Goal: Information Seeking & Learning: Learn about a topic

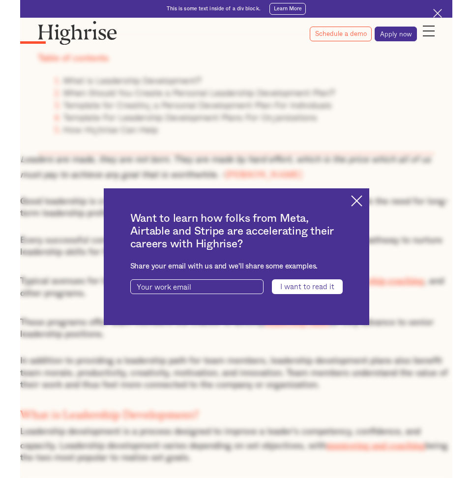
scroll to position [476, 0]
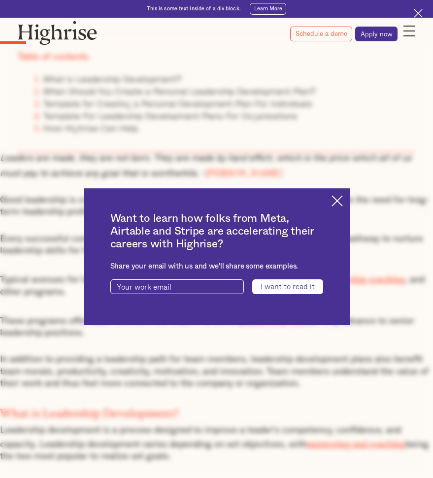
click at [336, 197] on img at bounding box center [336, 200] width 11 height 11
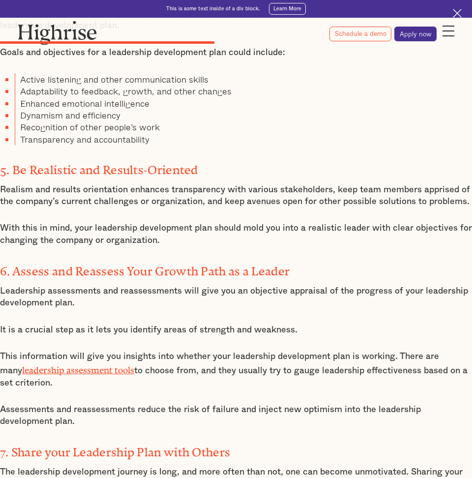
scroll to position [2366, 0]
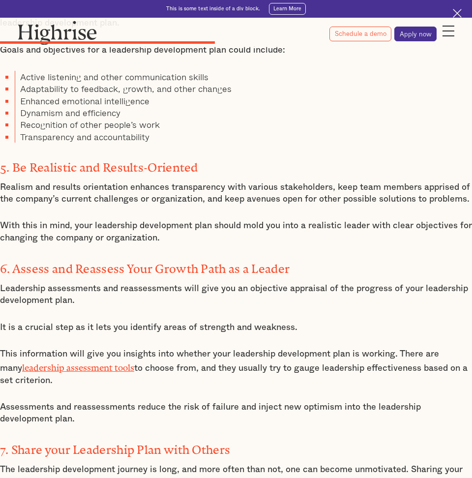
click at [92, 363] on link "leadership assessment tools" at bounding box center [78, 366] width 112 height 6
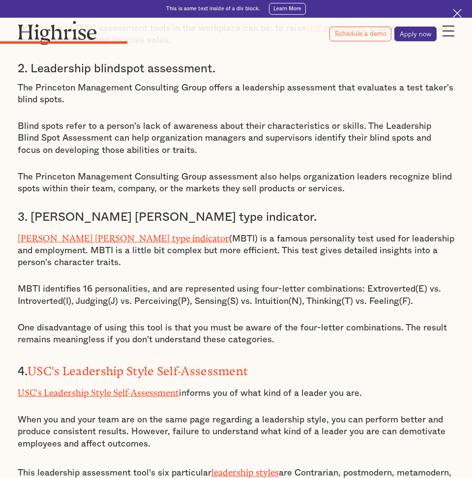
scroll to position [1476, 0]
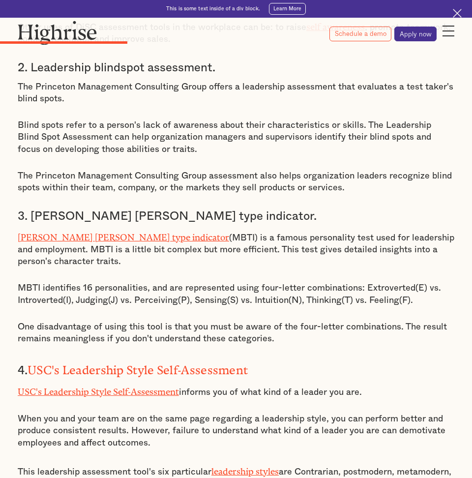
click at [95, 232] on link "Myers briggs type indicator" at bounding box center [124, 235] width 212 height 6
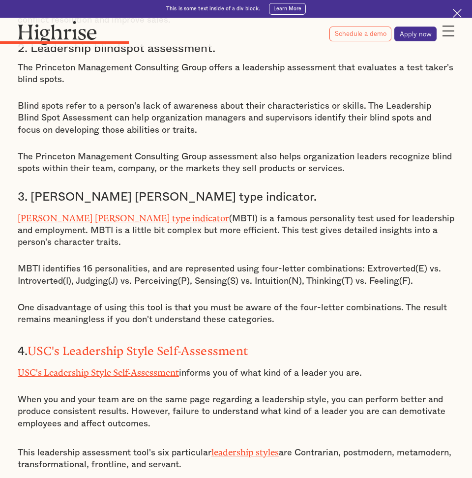
scroll to position [1498, 0]
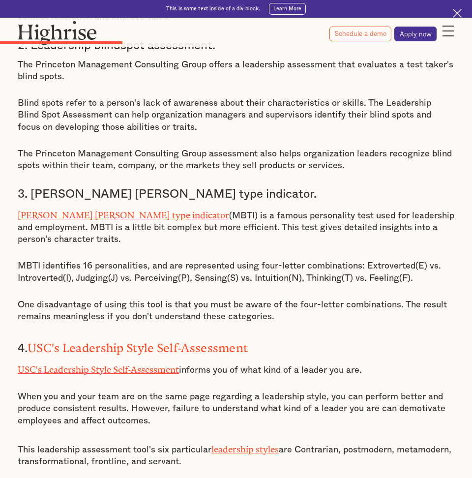
click at [104, 210] on link "Myers briggs type indicator" at bounding box center [124, 213] width 212 height 6
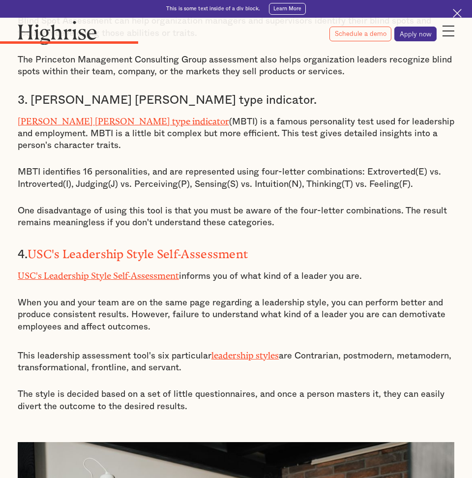
scroll to position [1596, 0]
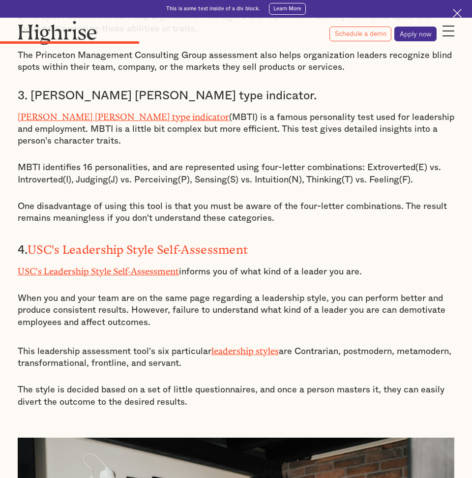
click at [110, 266] on link "USC's Leadership Style Self-Assessment" at bounding box center [98, 269] width 161 height 6
click at [152, 266] on link "USC's Leadership Style Self-Assessment" at bounding box center [98, 269] width 161 height 6
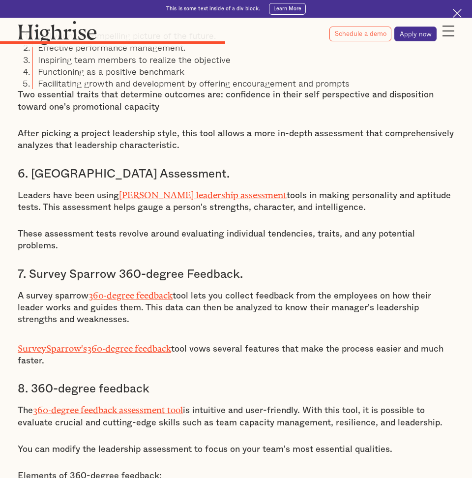
scroll to position [2372, 0]
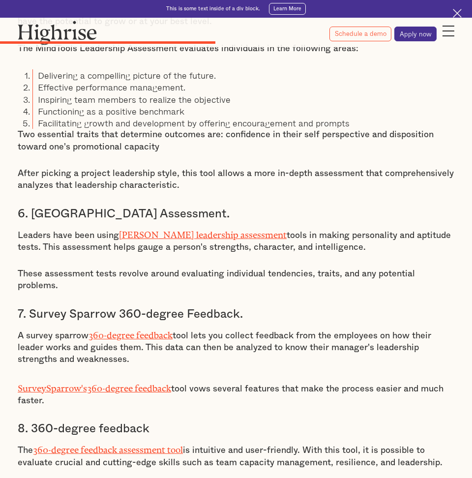
click at [179, 230] on link "Saville leadership assessment" at bounding box center [203, 233] width 168 height 6
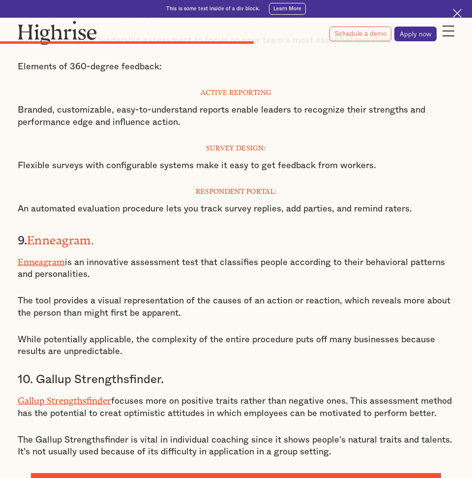
scroll to position [2833, 0]
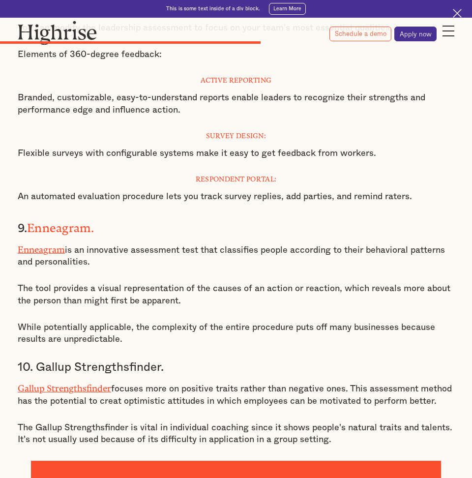
click at [54, 245] on link "Enneagram" at bounding box center [41, 248] width 47 height 6
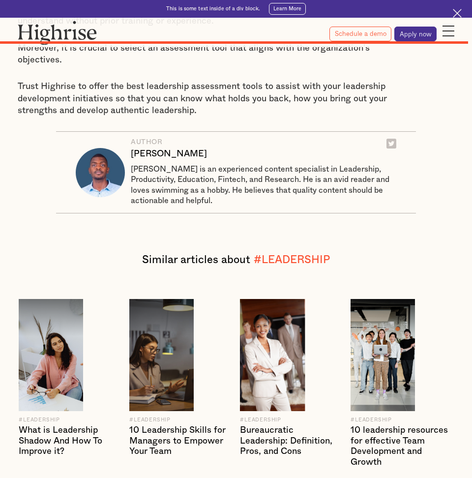
scroll to position [4953, 0]
